Goal: Task Accomplishment & Management: Manage account settings

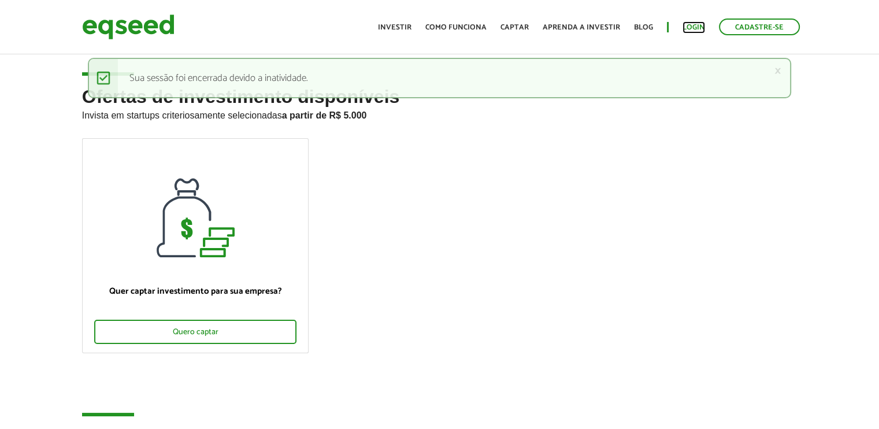
click at [692, 27] on link "Login" at bounding box center [694, 28] width 23 height 8
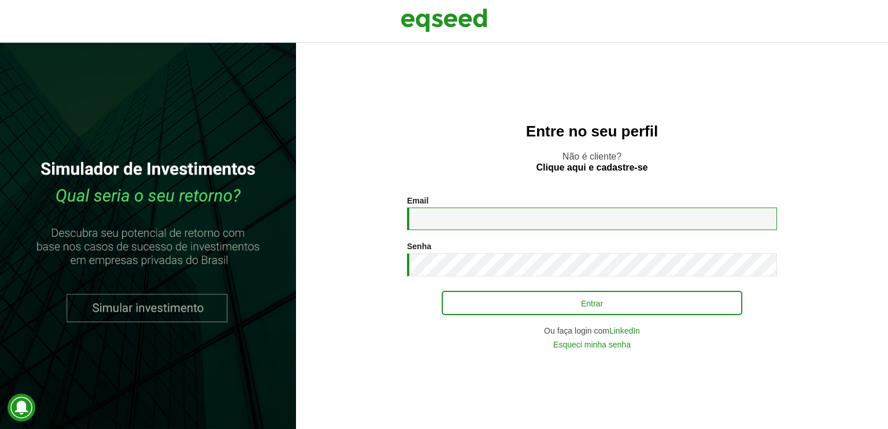
type input "**********"
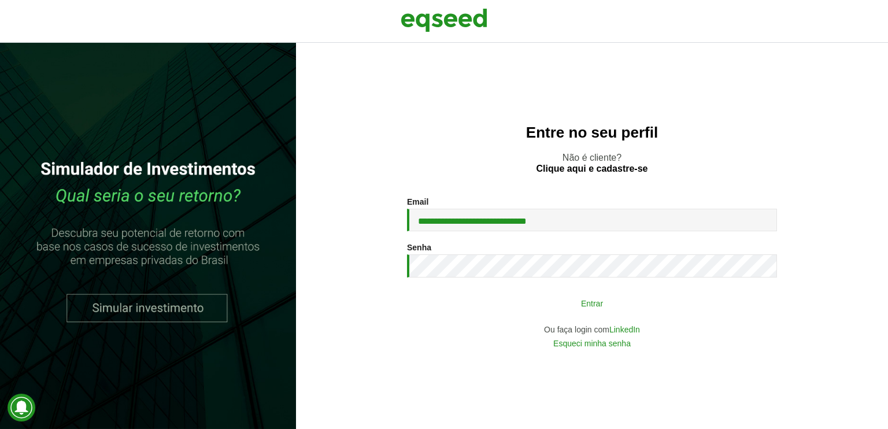
click at [569, 299] on button "Entrar" at bounding box center [592, 303] width 301 height 22
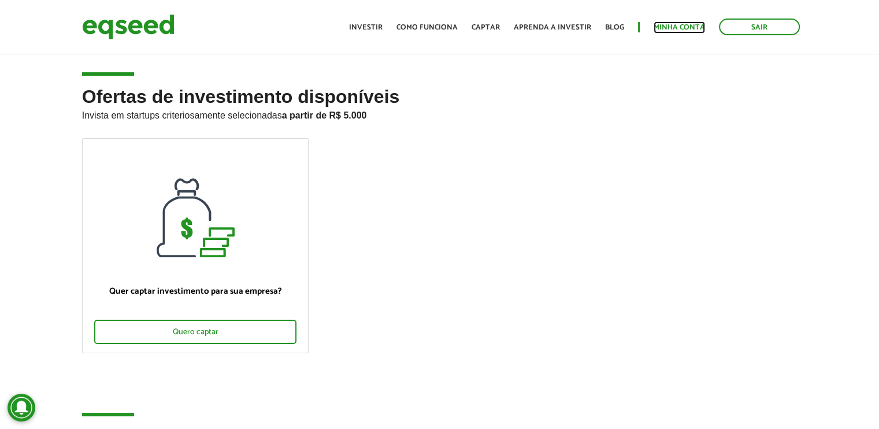
click at [671, 24] on link "Minha conta" at bounding box center [679, 28] width 51 height 8
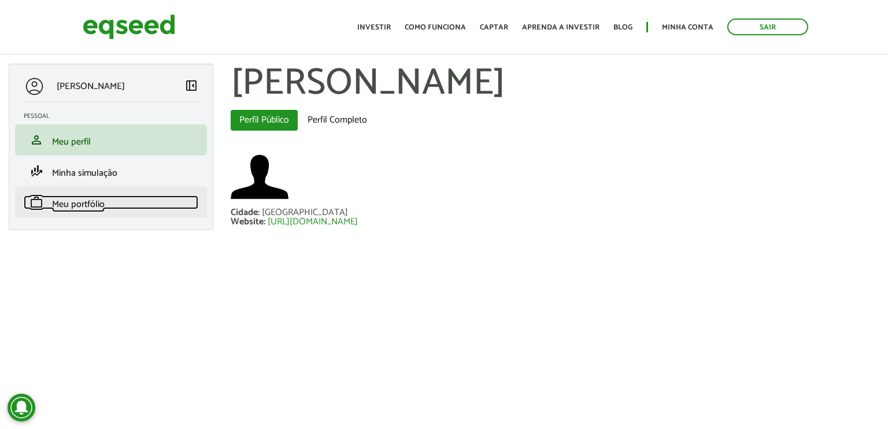
click at [88, 205] on span "Meu portfólio" at bounding box center [78, 205] width 53 height 16
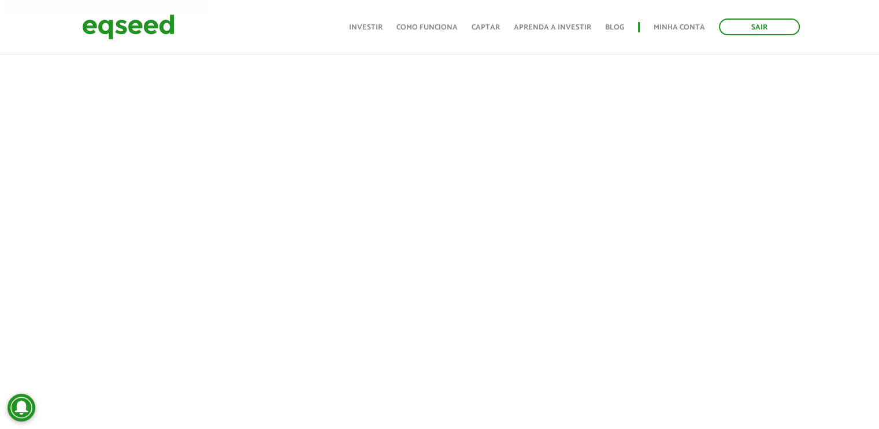
scroll to position [231, 0]
